Goal: Entertainment & Leisure: Browse casually

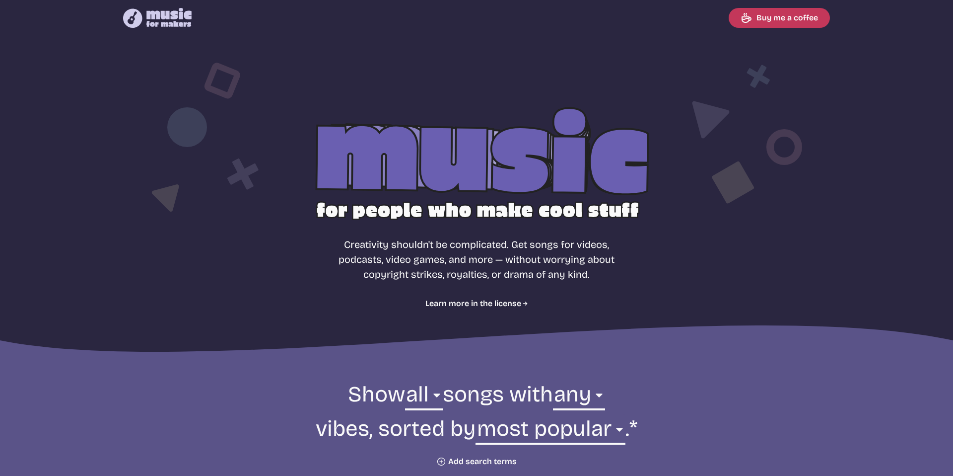
select select "most popular"
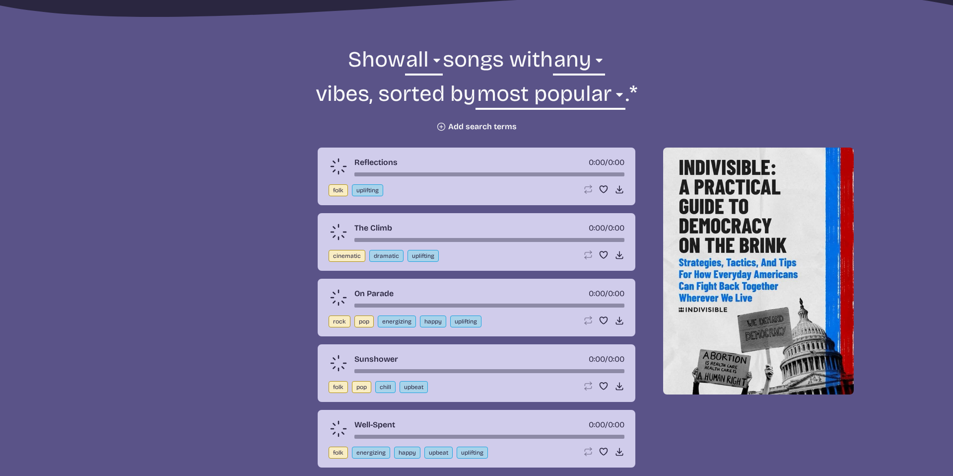
scroll to position [339, 0]
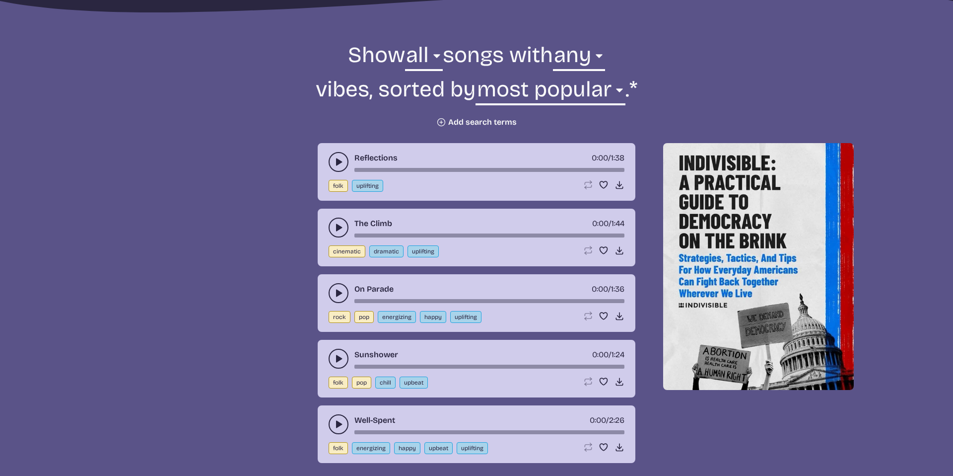
click at [338, 160] on use "play-pause toggle" at bounding box center [339, 162] width 10 height 10
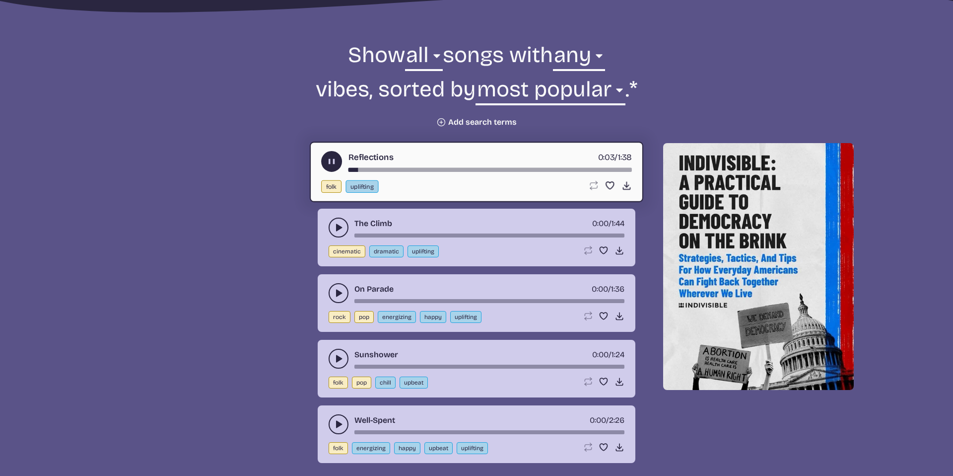
click at [332, 162] on use "play-pause toggle" at bounding box center [332, 161] width 10 height 10
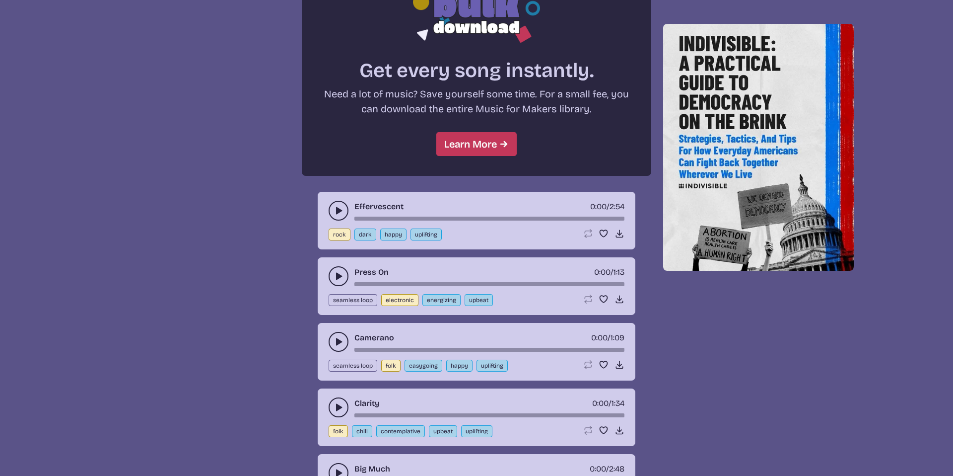
scroll to position [865, 0]
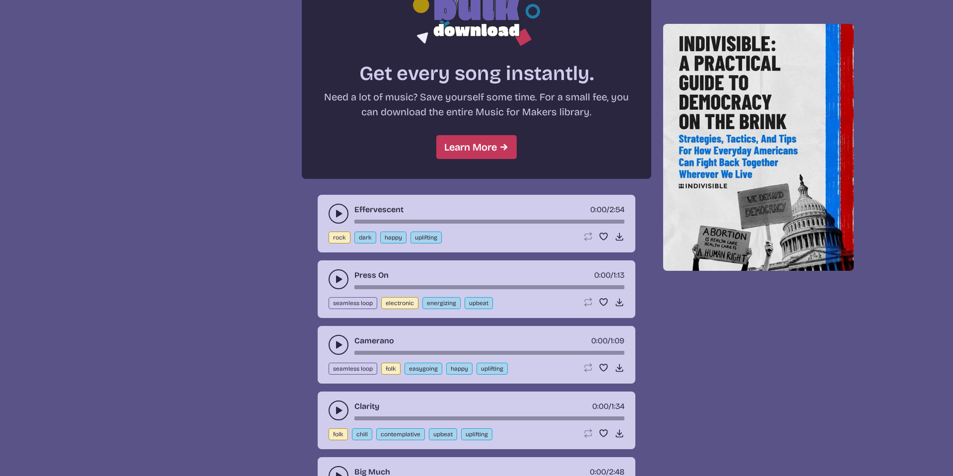
click at [329, 345] on button "play-pause toggle" at bounding box center [339, 345] width 20 height 20
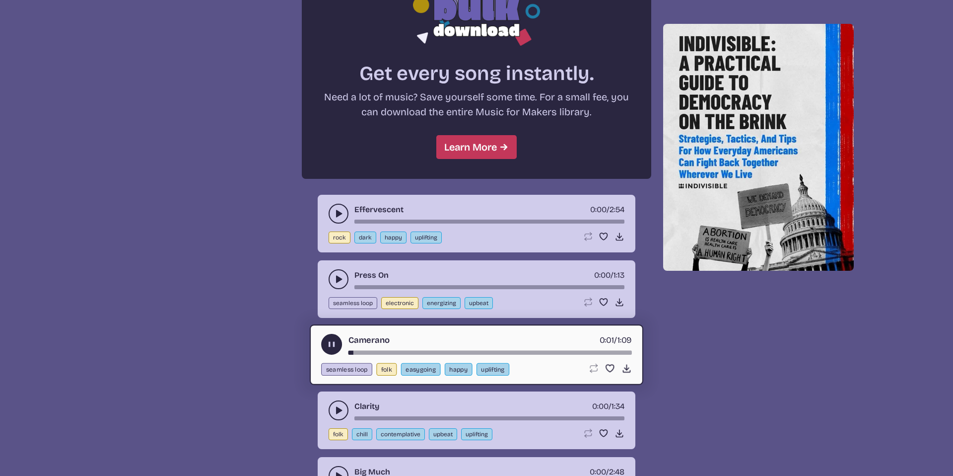
click at [329, 345] on use "play-pause toggle" at bounding box center [332, 344] width 10 height 10
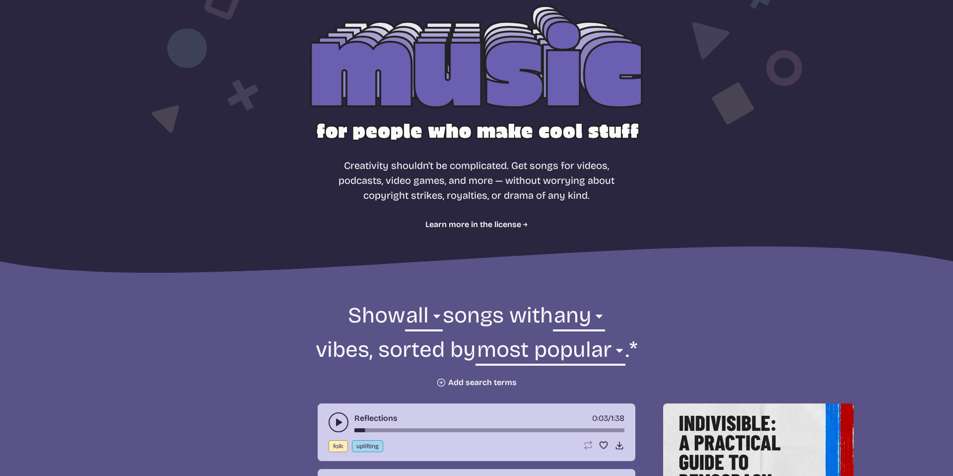
scroll to position [157, 0]
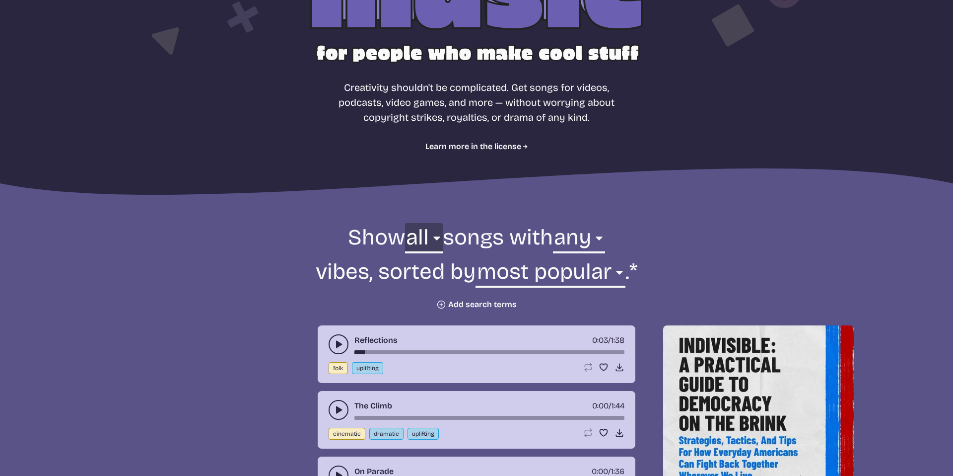
click at [425, 235] on select "all ambient cinematic electronic folk holiday jazz pop rock world" at bounding box center [424, 240] width 38 height 34
select select "ambient"
click at [405, 223] on select "all ambient cinematic electronic folk holiday jazz pop rock world" at bounding box center [424, 240] width 38 height 34
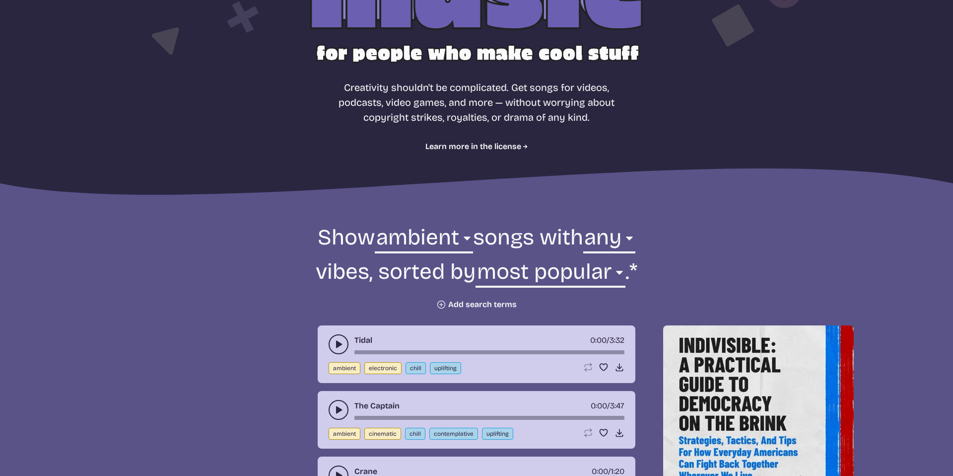
drag, startPoint x: 343, startPoint y: 343, endPoint x: 362, endPoint y: 343, distance: 18.9
click at [343, 343] on icon "play-pause toggle" at bounding box center [339, 344] width 10 height 10
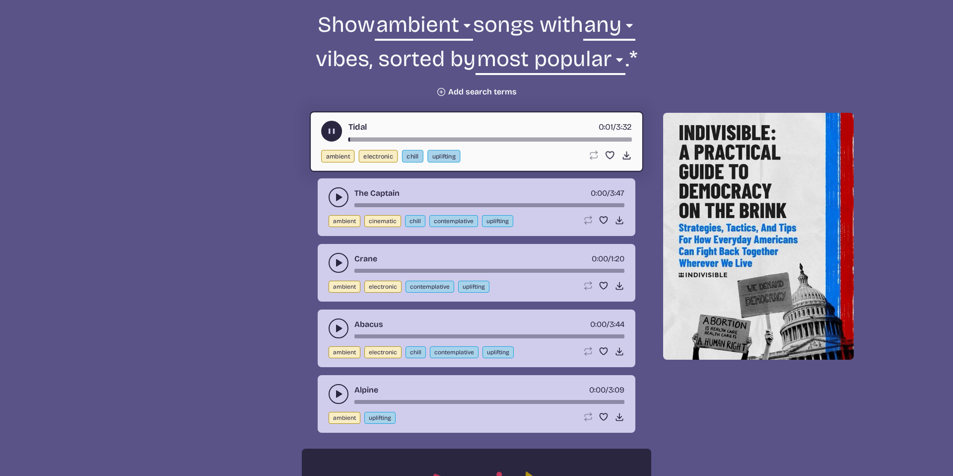
scroll to position [368, 0]
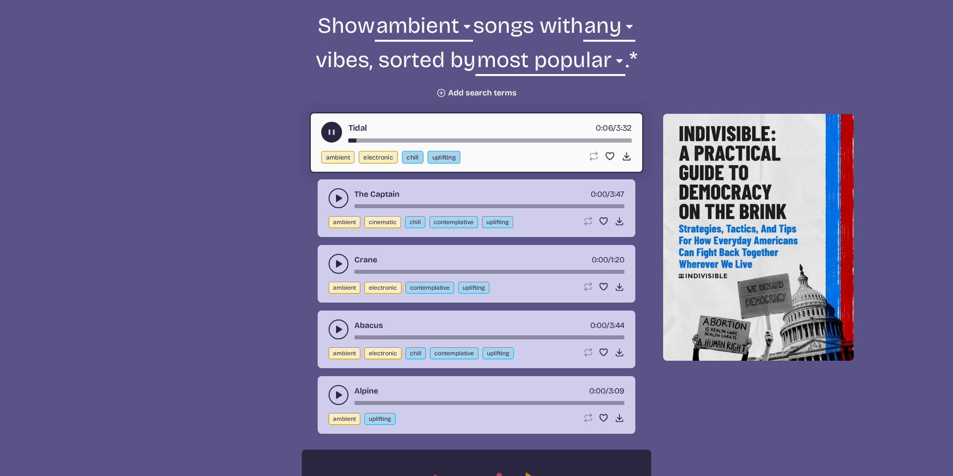
click at [374, 141] on div "song-time-bar" at bounding box center [490, 141] width 283 height 4
click at [399, 140] on div "song-time-bar" at bounding box center [490, 141] width 283 height 4
click at [459, 139] on div "song-time-bar" at bounding box center [490, 141] width 283 height 4
click at [338, 200] on use "play-pause toggle" at bounding box center [339, 198] width 10 height 10
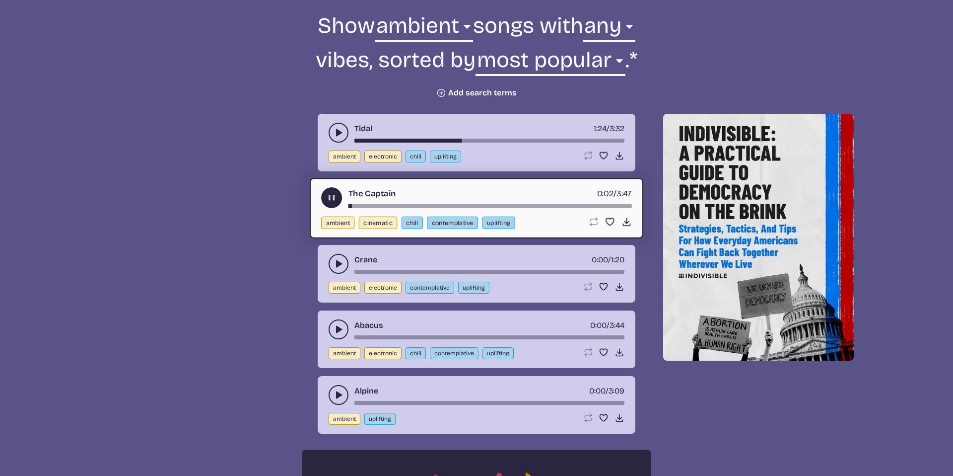
drag, startPoint x: 337, startPoint y: 198, endPoint x: 613, endPoint y: 198, distance: 276.0
click at [346, 197] on div "The Captain 0:02 / 3:47" at bounding box center [476, 197] width 311 height 21
click at [341, 266] on icon "play-pause toggle" at bounding box center [339, 264] width 10 height 10
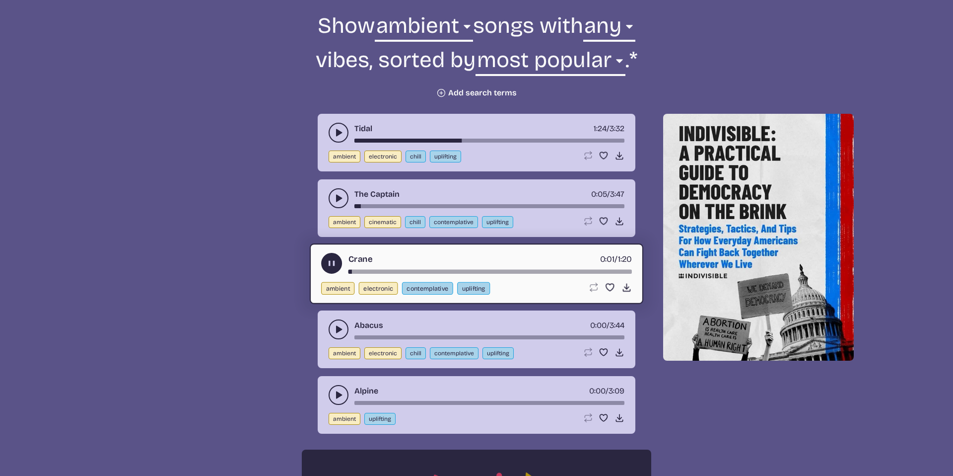
click at [332, 266] on use "play-pause toggle" at bounding box center [332, 263] width 10 height 10
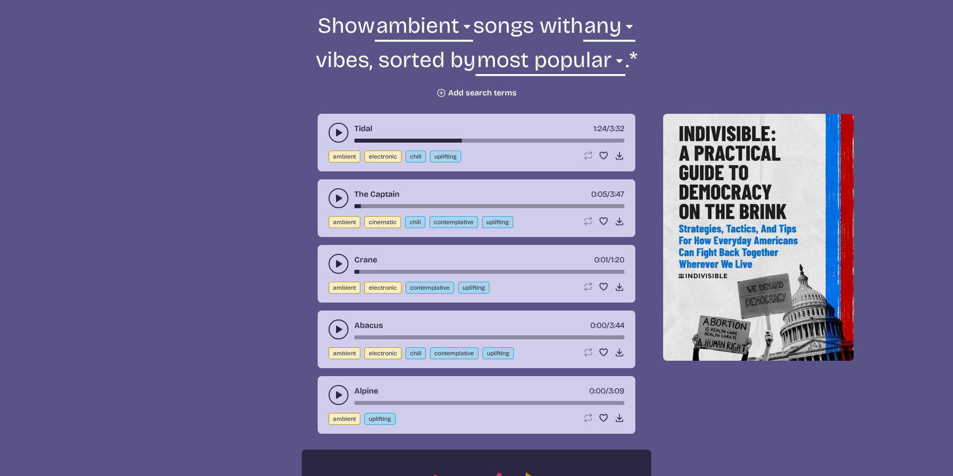
click at [330, 327] on button "play-pause toggle" at bounding box center [339, 329] width 20 height 20
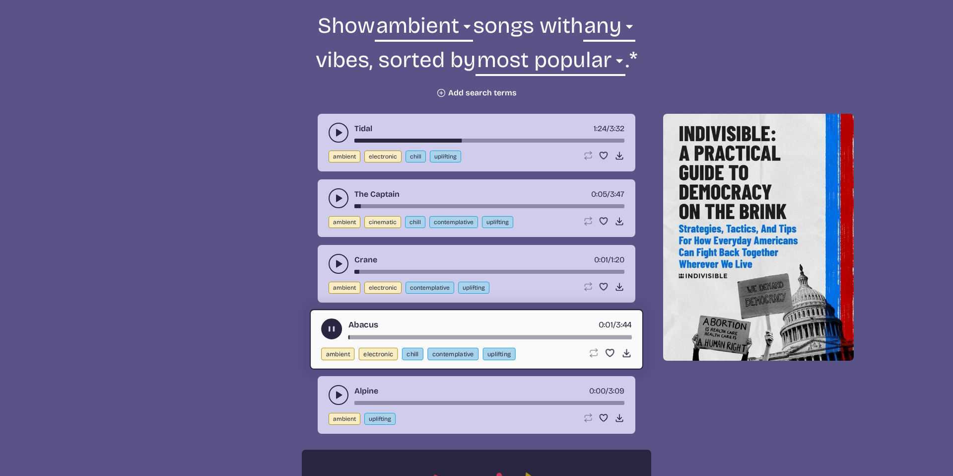
click at [330, 327] on use "play-pause toggle" at bounding box center [332, 329] width 10 height 10
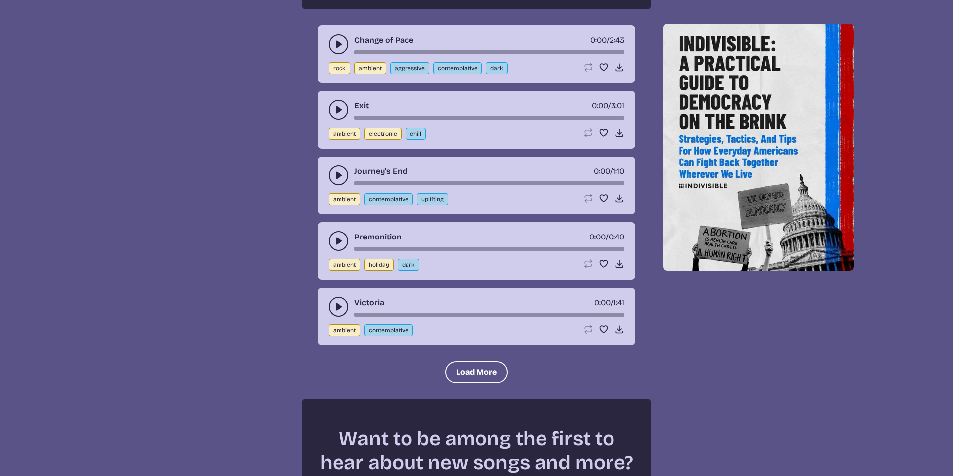
scroll to position [1042, 0]
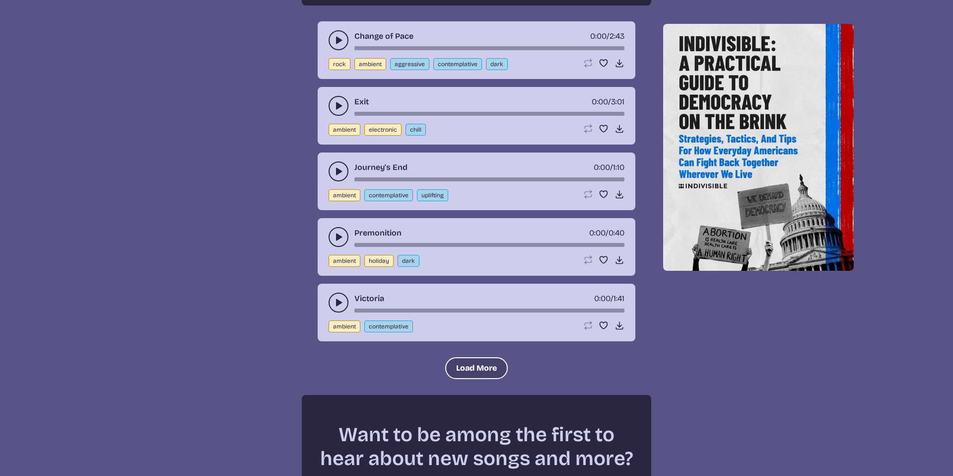
click at [486, 358] on button "Load More" at bounding box center [476, 368] width 63 height 22
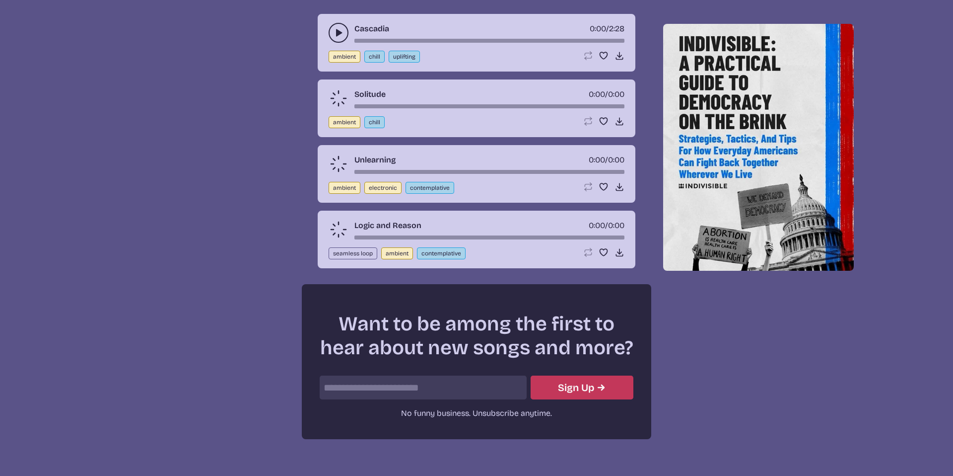
scroll to position [1936, 0]
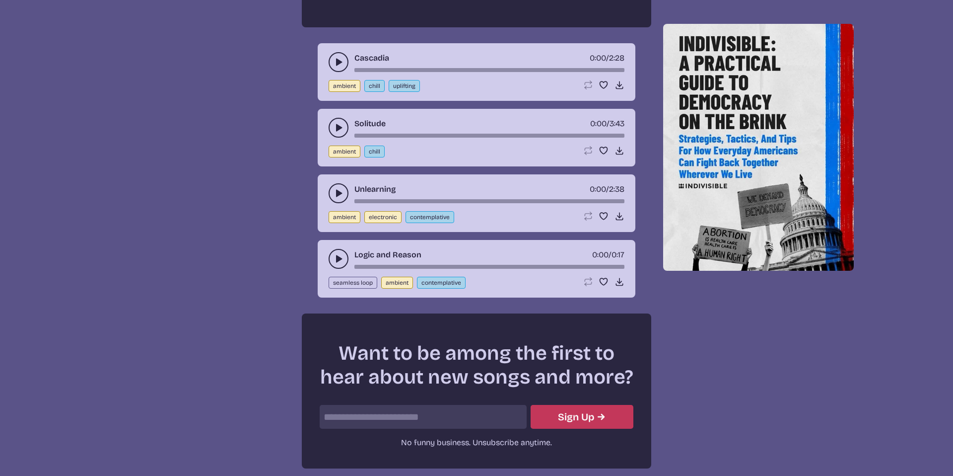
click at [346, 194] on button "play-pause toggle" at bounding box center [339, 193] width 20 height 20
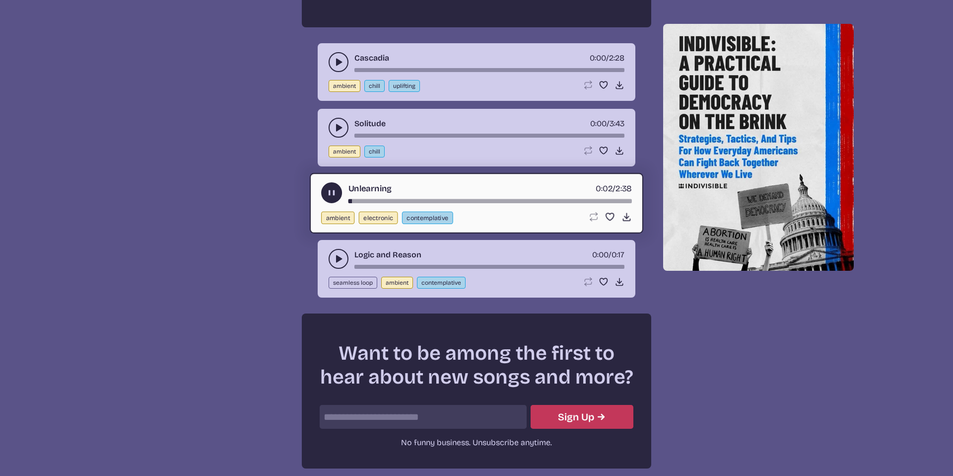
click at [332, 193] on icon "play-pause toggle" at bounding box center [332, 193] width 10 height 10
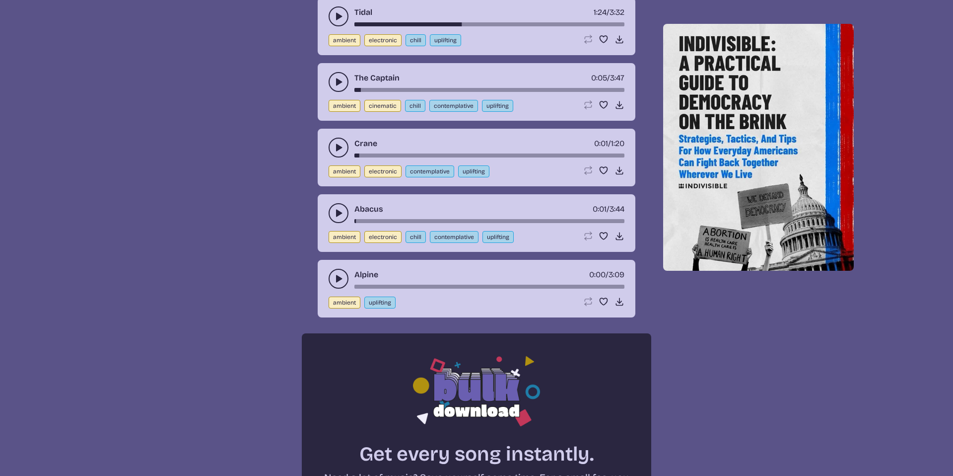
scroll to position [312, 0]
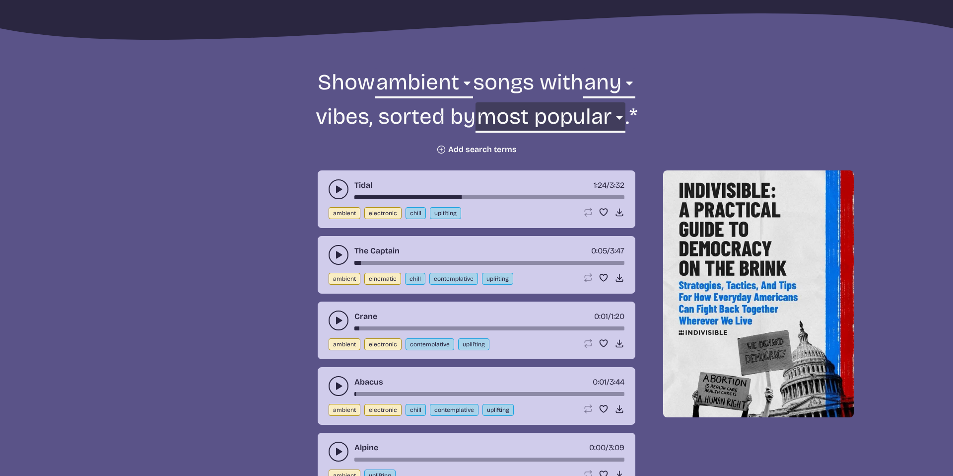
click at [574, 119] on select "newest oldest most popular least popular name" at bounding box center [550, 119] width 149 height 34
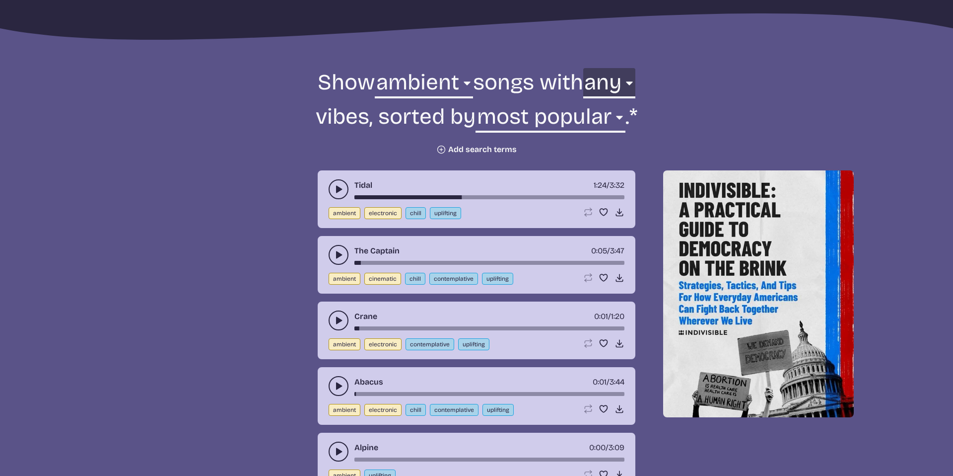
click at [612, 86] on select "any aggressive chill contemplative dark dramatic easygoing energizing happy ser…" at bounding box center [609, 85] width 52 height 34
select select "energizing"
click at [583, 68] on select "any aggressive chill contemplative dark dramatic easygoing energizing happy ser…" at bounding box center [609, 85] width 52 height 34
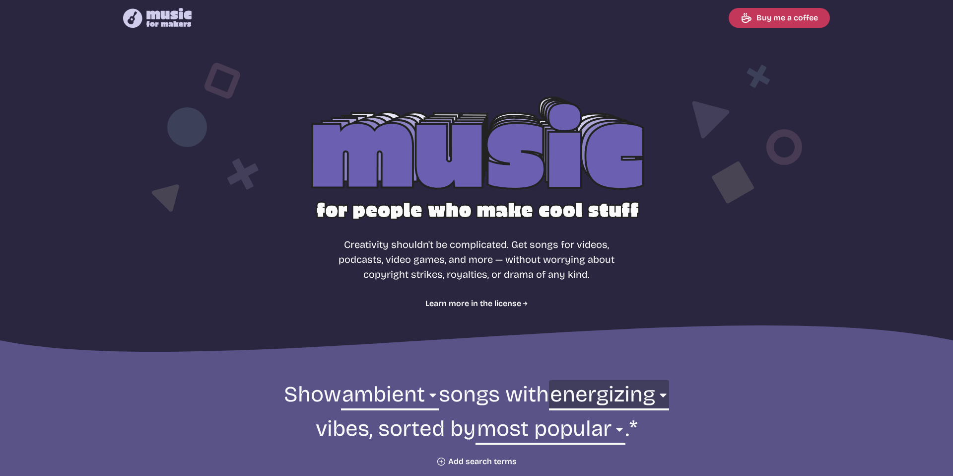
scroll to position [4, 0]
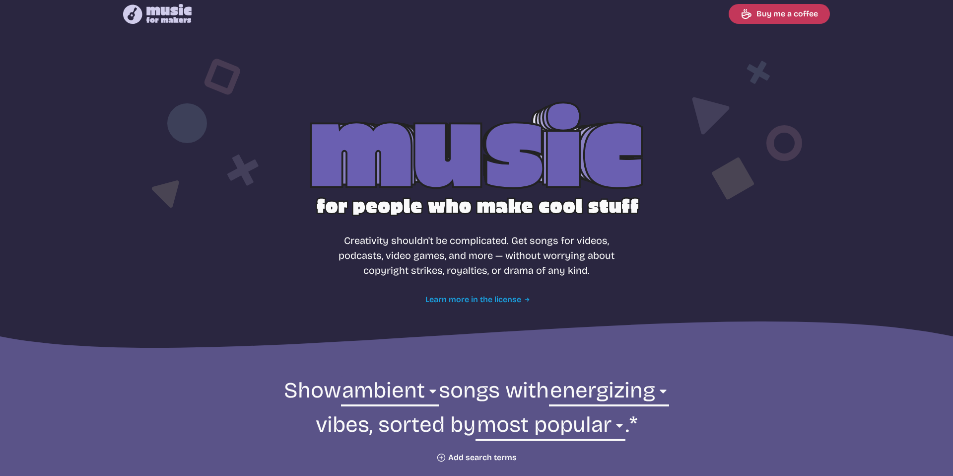
click at [477, 295] on link "Learn more in the license" at bounding box center [476, 299] width 103 height 12
